Goal: Register for event/course

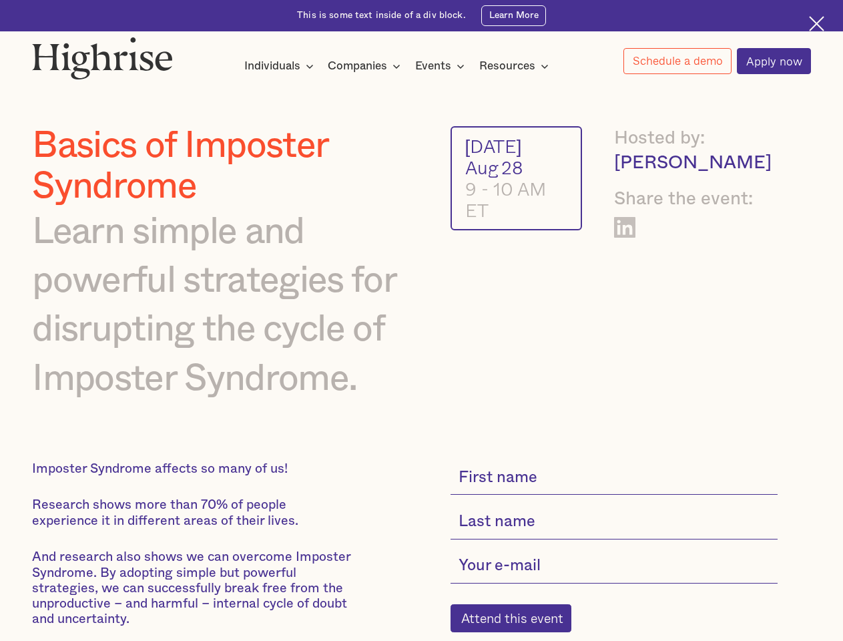
click at [103, 55] on img at bounding box center [102, 58] width 141 height 43
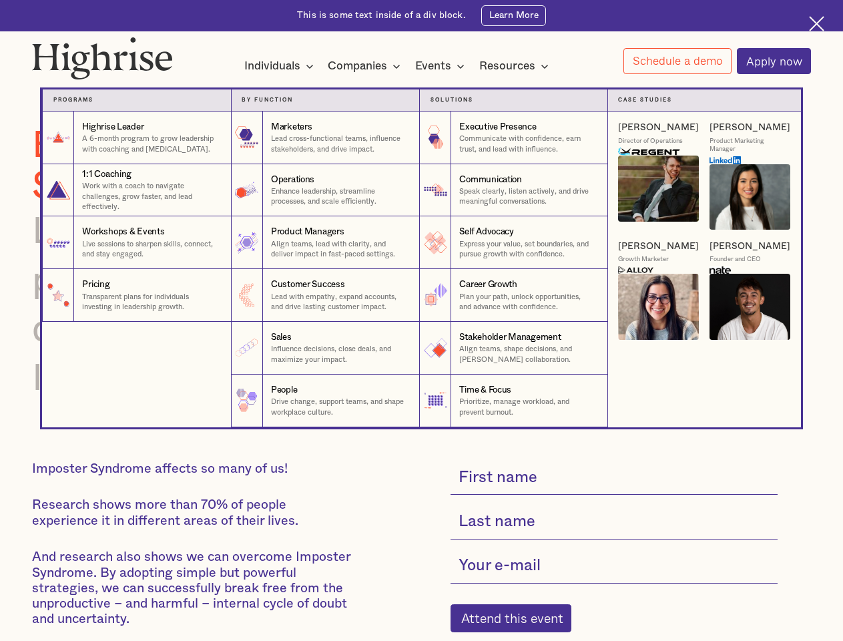
click at [279, 67] on div "Individuals" at bounding box center [272, 66] width 56 height 16
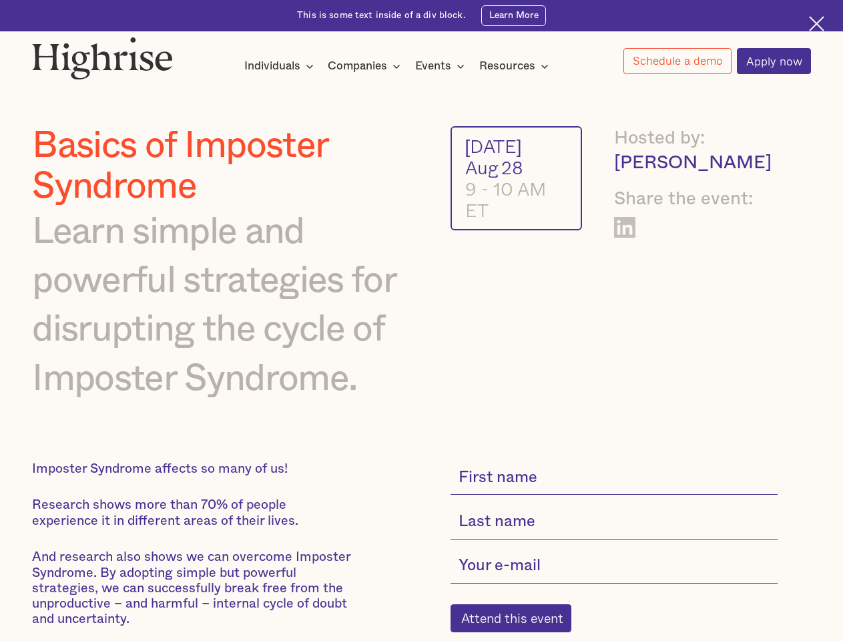
click at [366, 67] on div "Companies" at bounding box center [357, 66] width 59 height 16
click at [443, 67] on div "Events" at bounding box center [433, 66] width 36 height 16
click at [518, 67] on div "Resources" at bounding box center [507, 66] width 56 height 16
click at [677, 61] on link "Schedule a demo" at bounding box center [677, 61] width 108 height 26
click at [0, 0] on div "Interested in a complimentary coaching session with one of our coaches? Share y…" at bounding box center [0, 0] width 0 height 0
